Goal: Task Accomplishment & Management: Complete application form

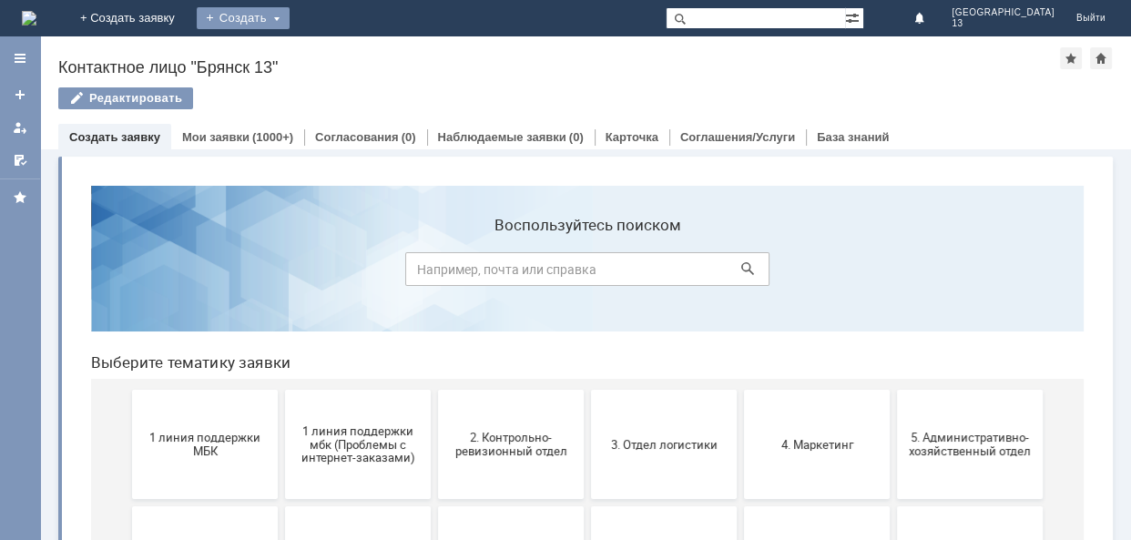
click at [290, 9] on div "Создать" at bounding box center [243, 18] width 93 height 22
click at [339, 47] on link "Заявка" at bounding box center [269, 55] width 138 height 22
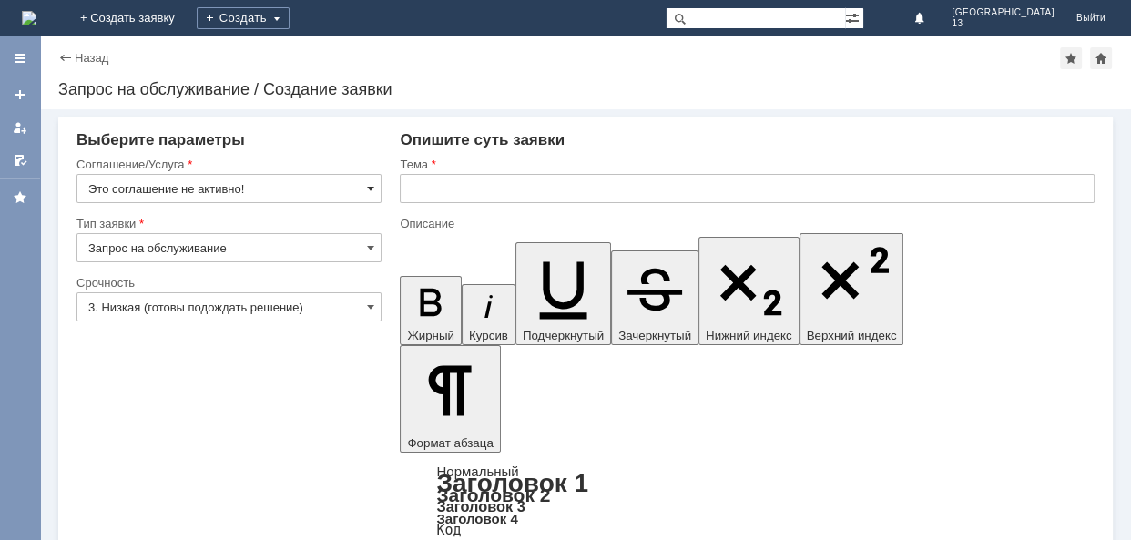
click at [372, 189] on span at bounding box center [370, 188] width 7 height 15
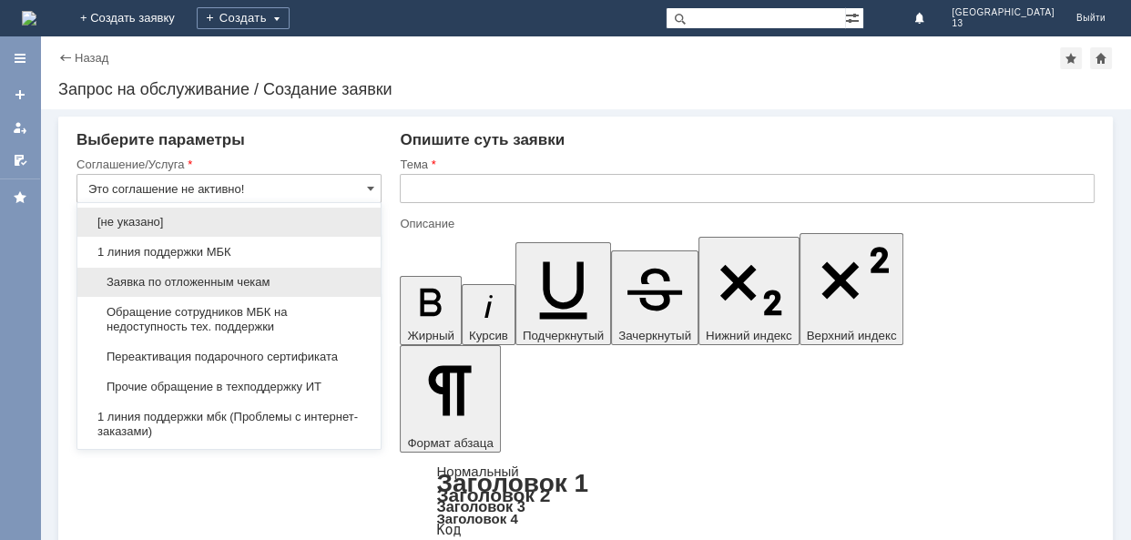
click at [181, 271] on div "Заявка по отложенным чекам" at bounding box center [228, 282] width 303 height 29
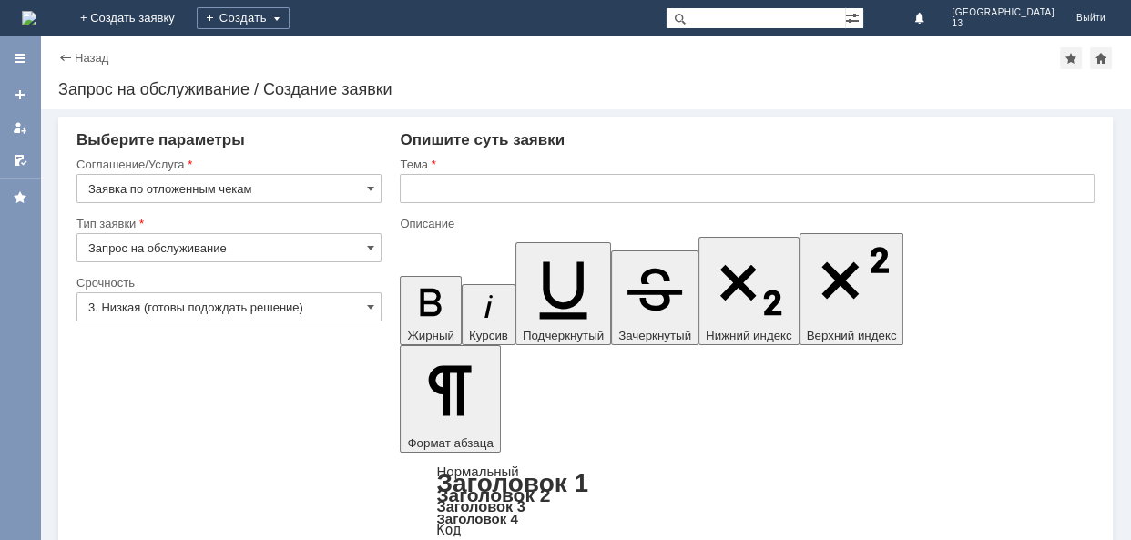
type input "Заявка по отложенным чекам"
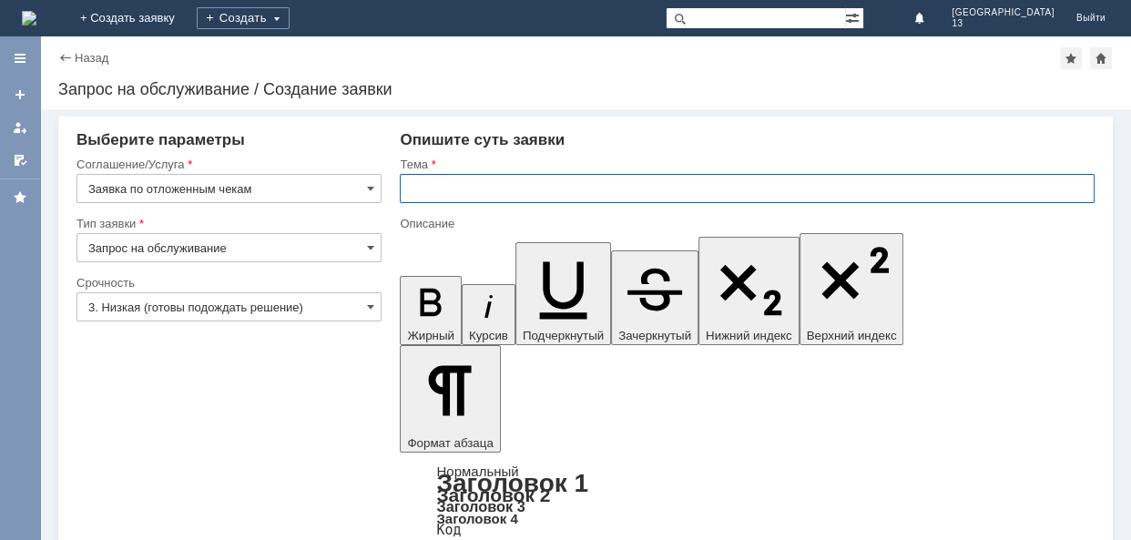
click at [427, 183] on input "text" at bounding box center [747, 188] width 695 height 29
type input "отл чек"
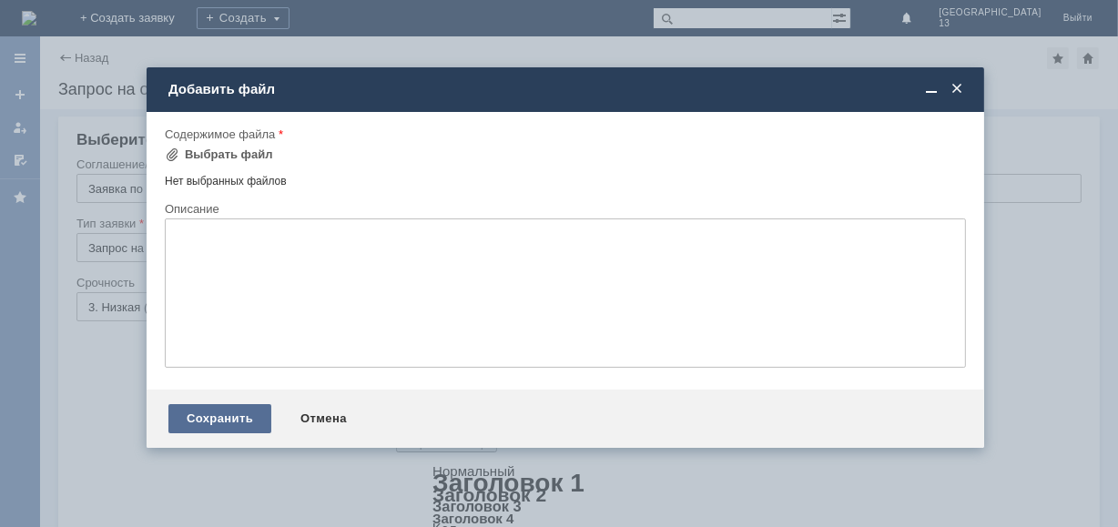
click at [224, 428] on div "Сохранить" at bounding box center [219, 418] width 103 height 29
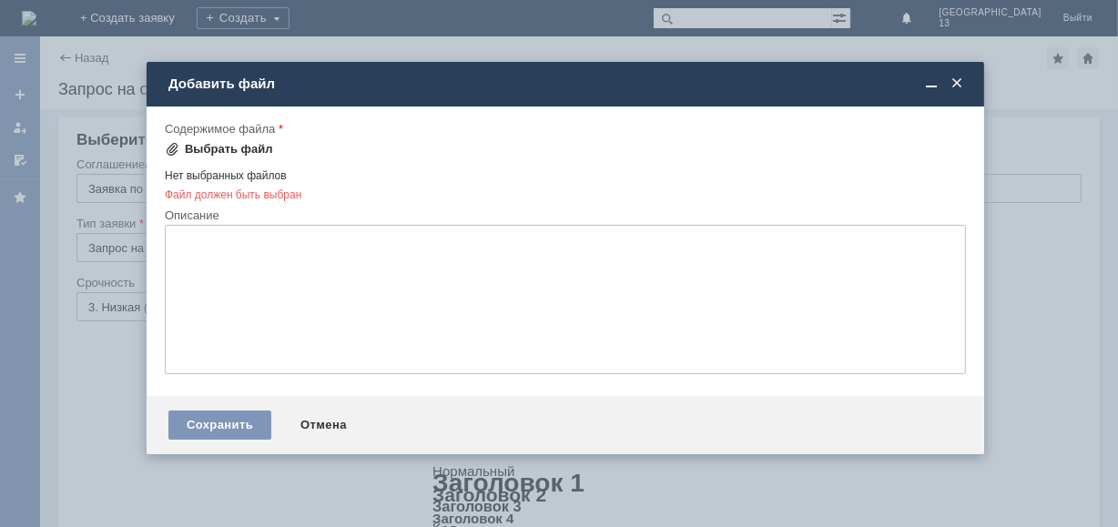
click at [212, 145] on div "Выбрать файл" at bounding box center [229, 149] width 88 height 15
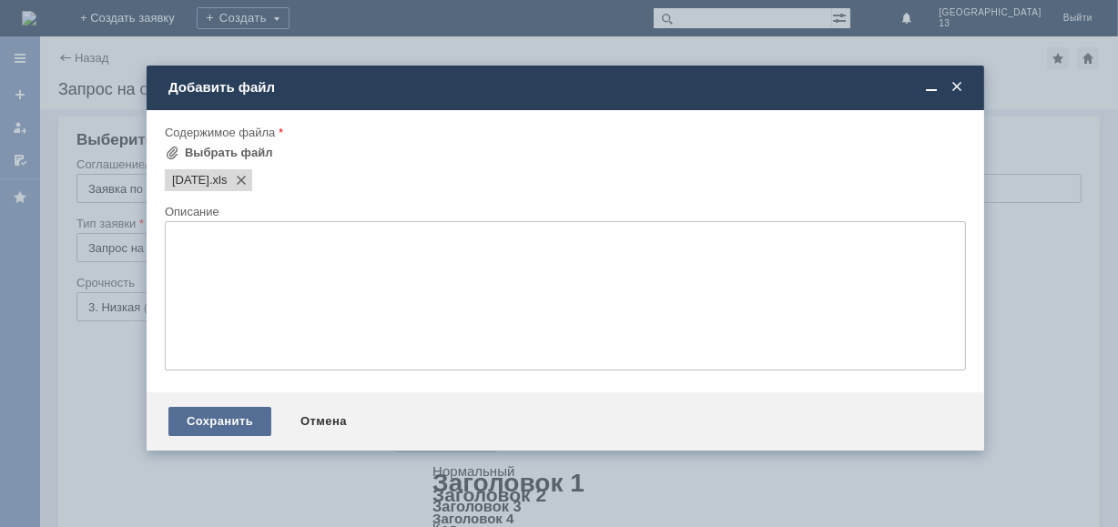
click at [255, 434] on div "Сохранить" at bounding box center [219, 421] width 103 height 29
